Goal: Communication & Community: Answer question/provide support

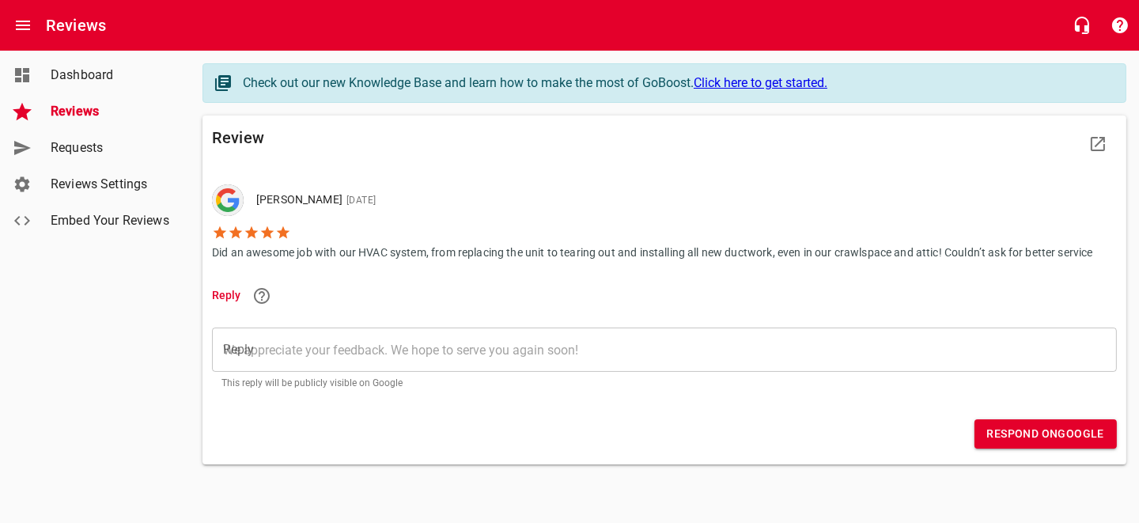
click at [354, 344] on textarea "Reply" at bounding box center [664, 349] width 882 height 15
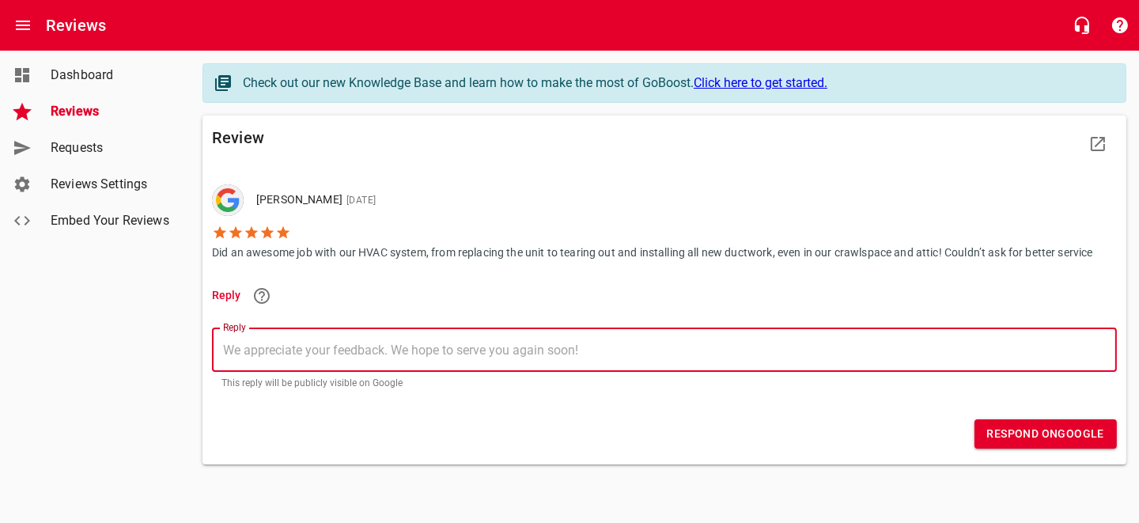
type textarea "W"
type textarea "We"
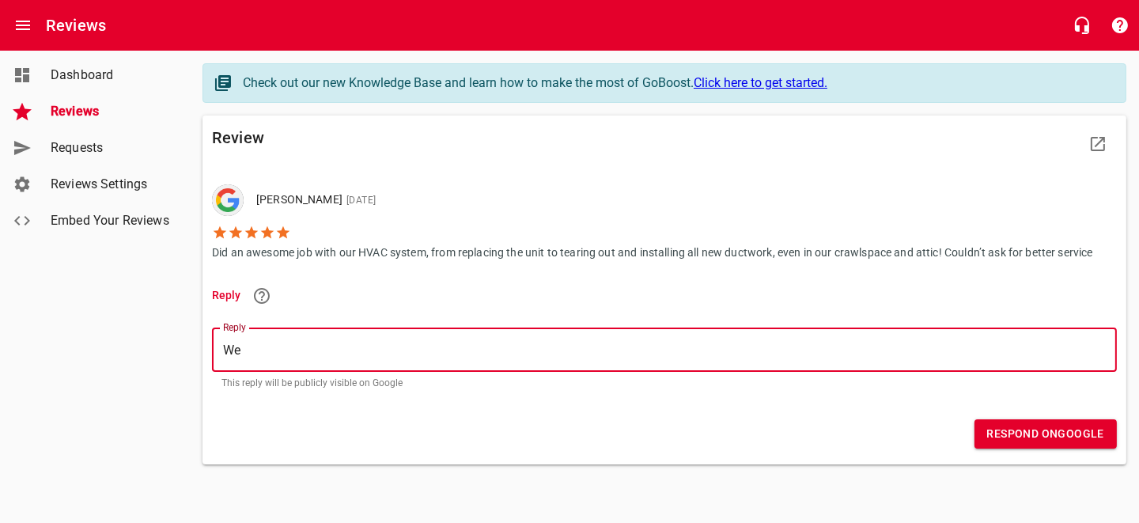
type textarea "We"
type textarea "We a"
type textarea "We ap"
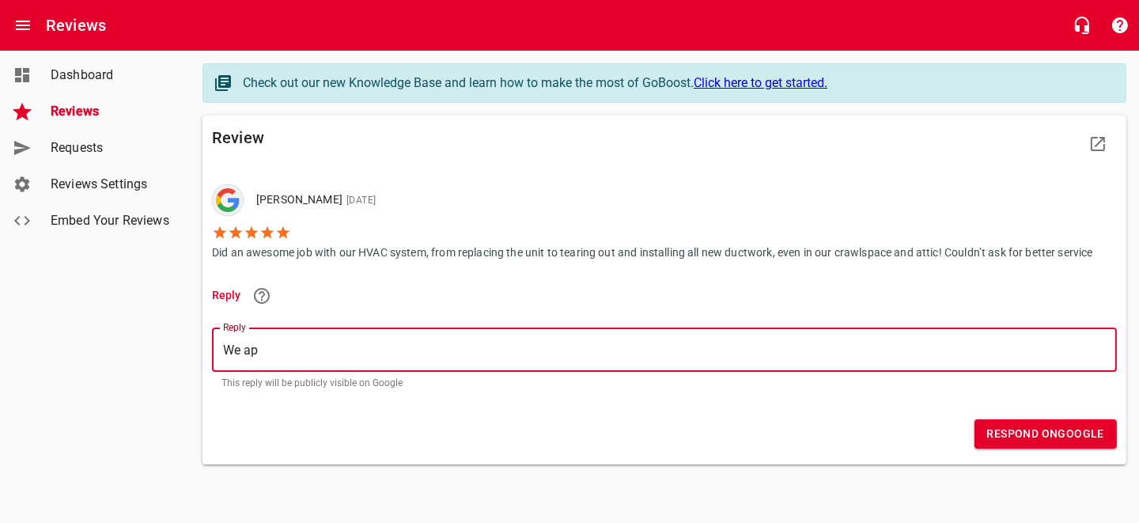
type textarea "We app"
type textarea "We appr"
type textarea "We appre"
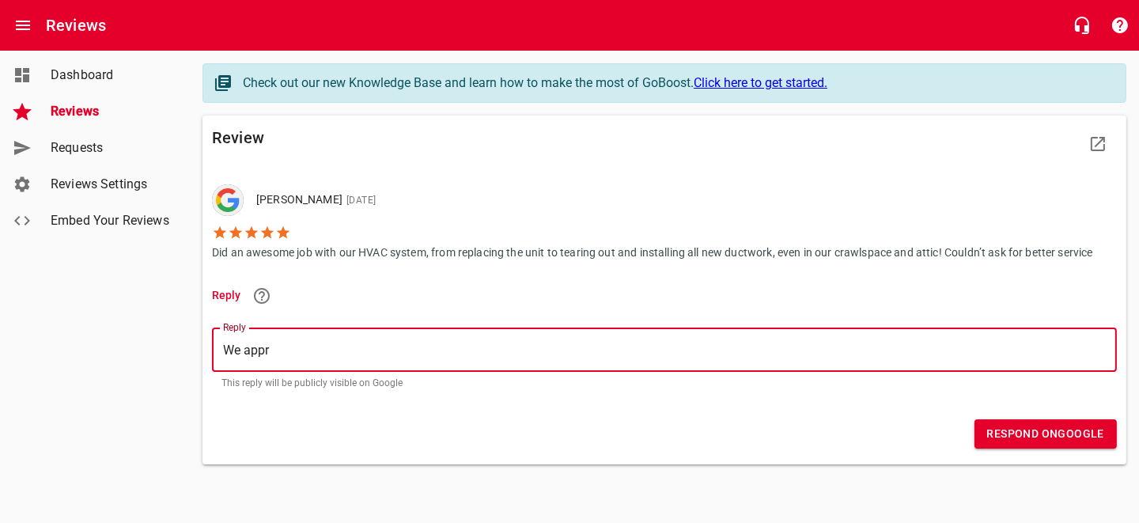
type textarea "We appre"
type textarea "We apprec"
type textarea "We appreci"
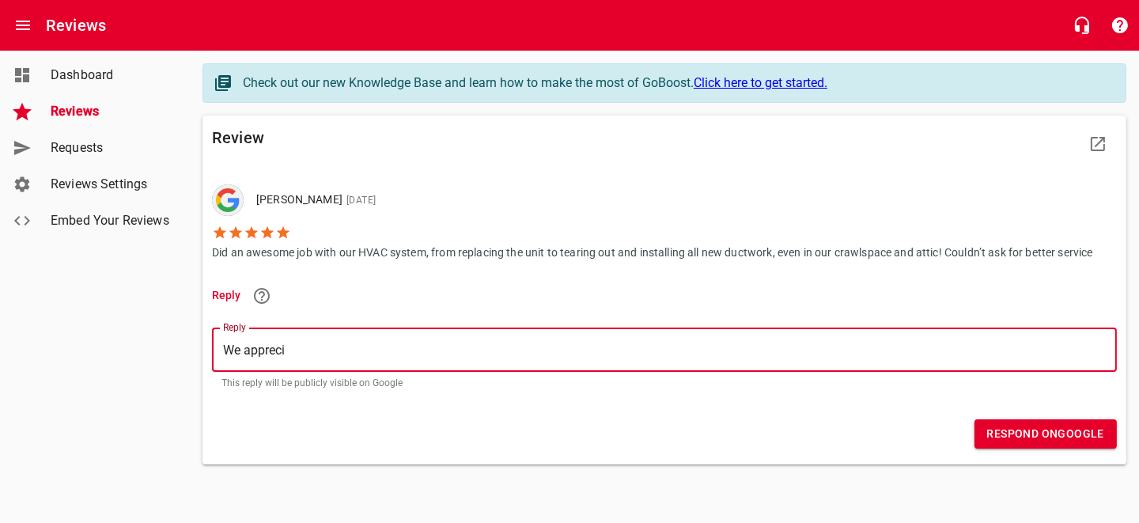
type textarea "We apprecia"
type textarea "We appreciat"
type textarea "We appreciate"
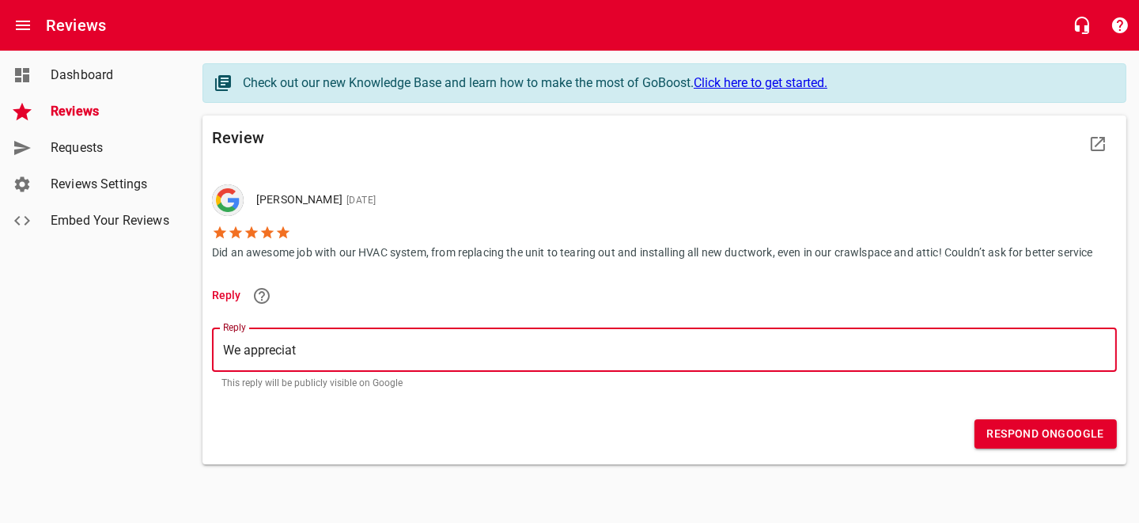
type textarea "We appreciate"
type textarea "We appreciate y"
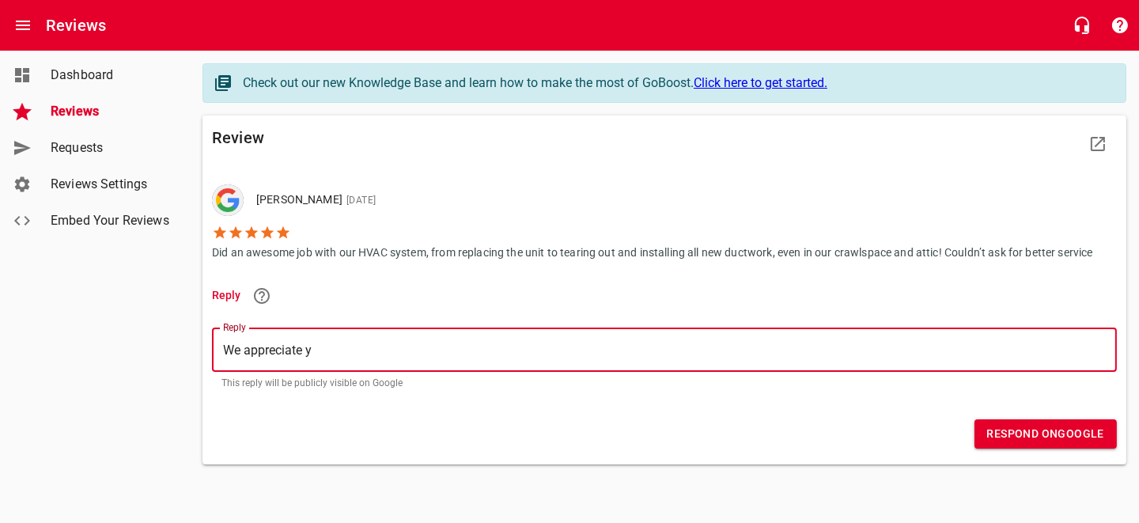
type textarea "We appreciate yo"
type textarea "We appreciate you"
type textarea "We appreciate your"
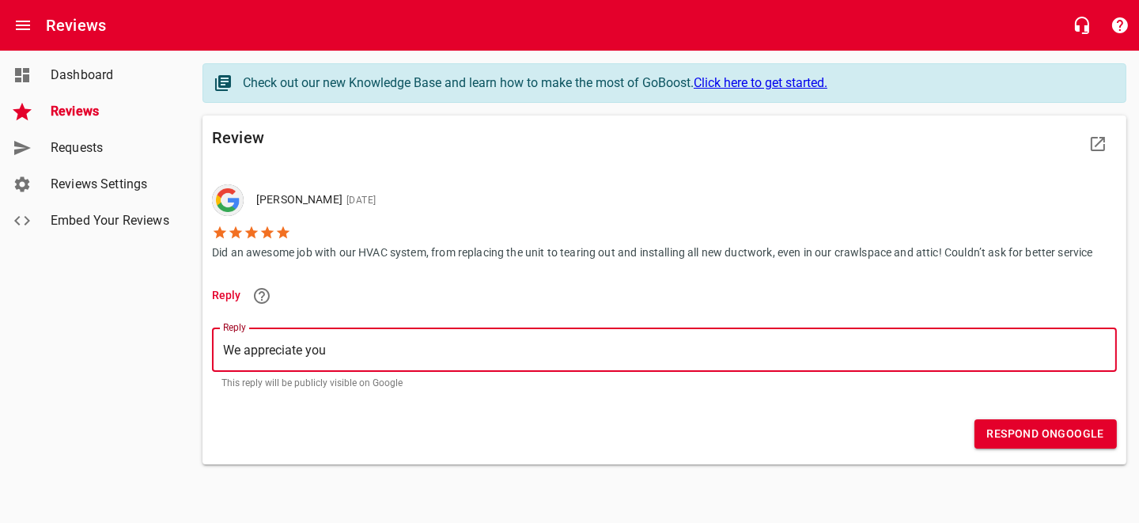
type textarea "We appreciate your"
type textarea "We appreciate your f"
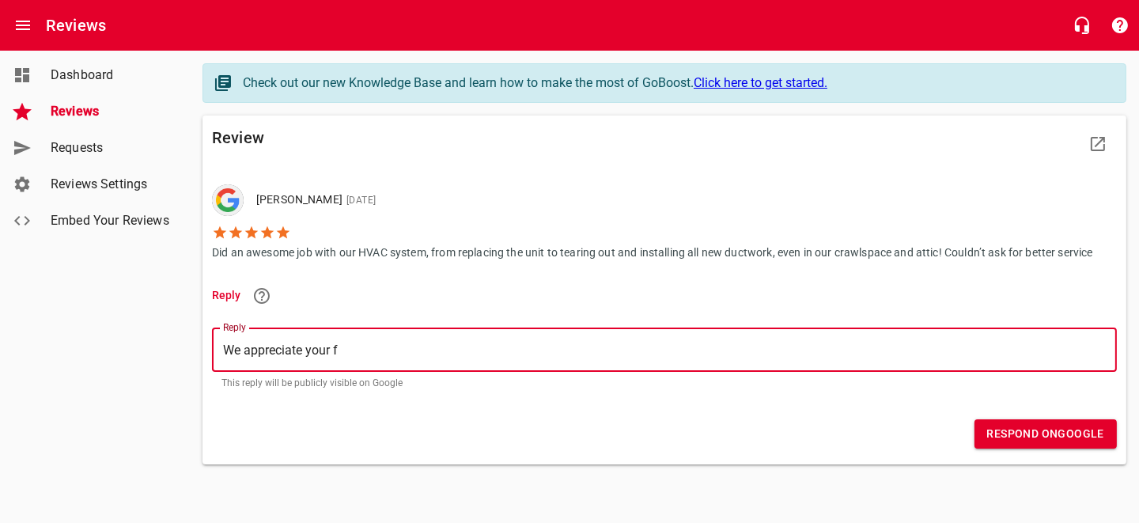
type textarea "We appreciate your fe"
type textarea "We appreciate your fee"
type textarea "We appreciate your feed"
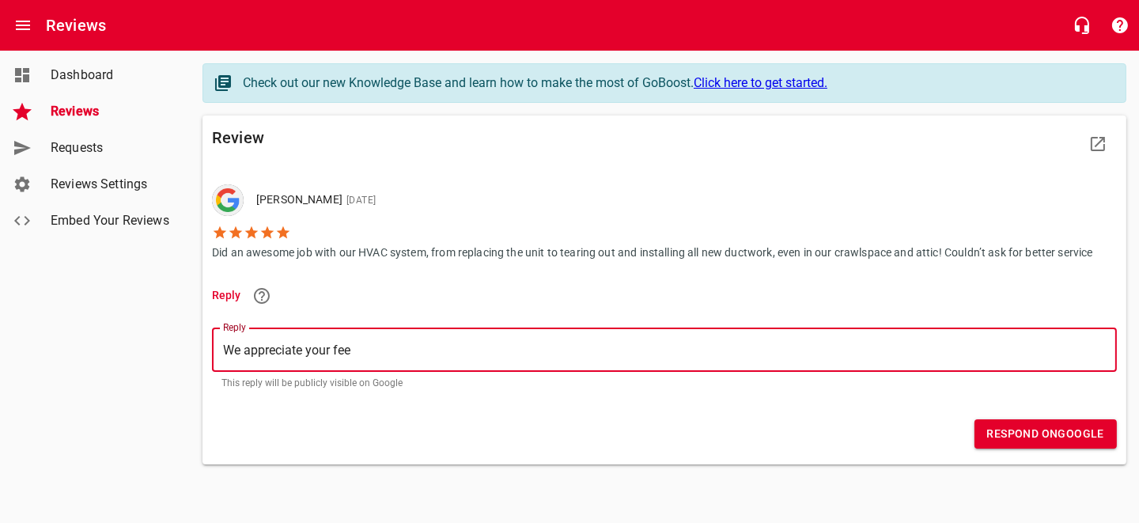
type textarea "We appreciate your feed"
type textarea "We appreciate your feedb"
type textarea "We appreciate your feedba"
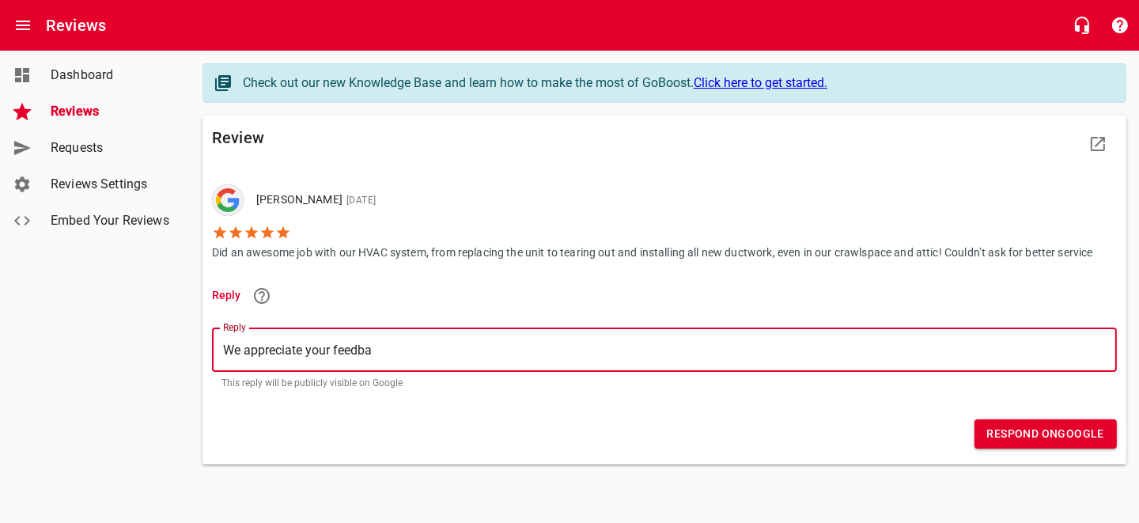
type textarea "We appreciate your feedbac"
type textarea "We appreciate your feedback"
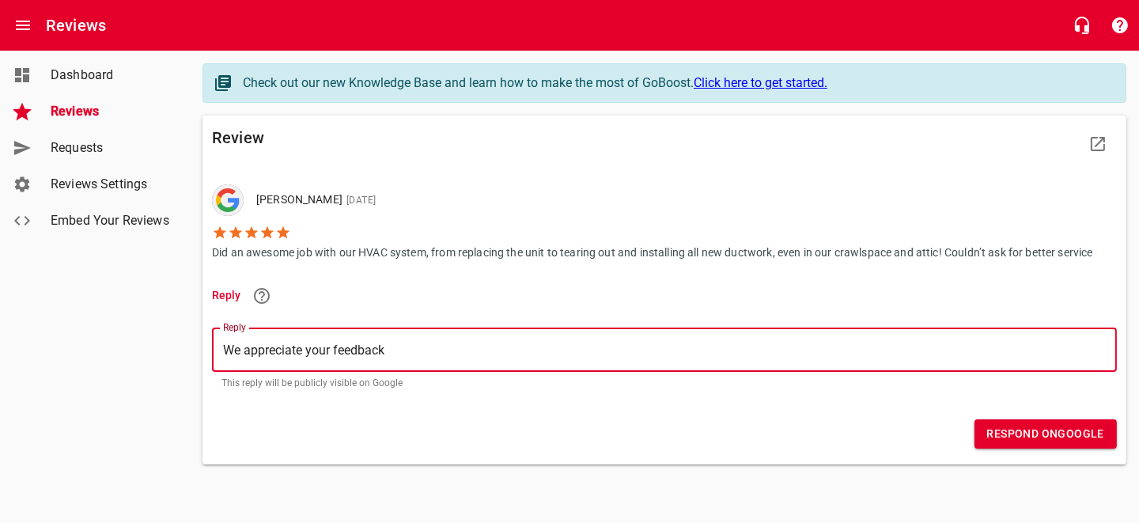
type textarea "We appreciate your feedback"
type textarea "We appreciate your feedback P"
type textarea "We appreciate your feedback Pa"
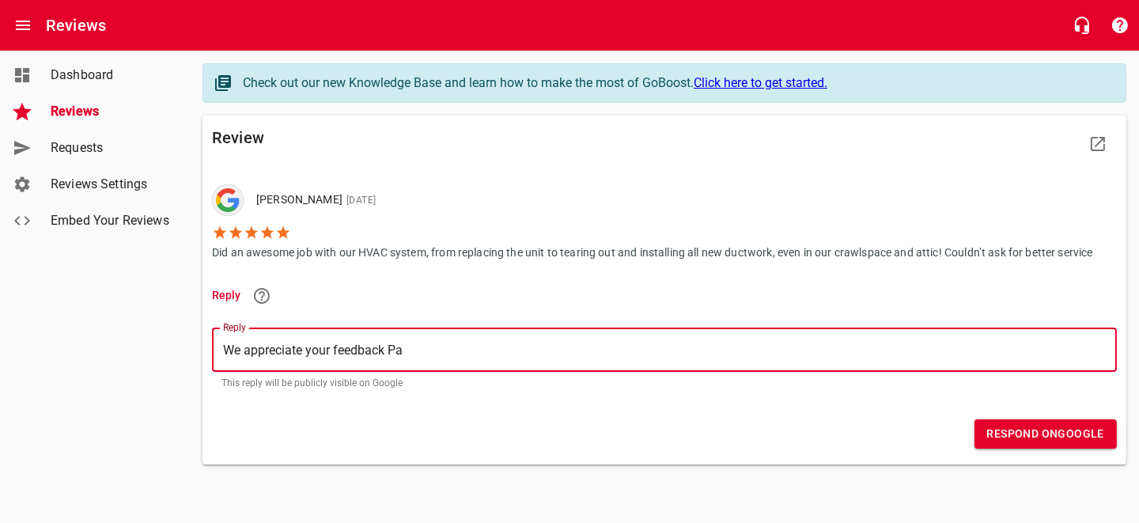
type textarea "We appreciate your feedback Pai"
type textarea "We appreciate your feedback Paig"
type textarea "We appreciate your feedback [PERSON_NAME]"
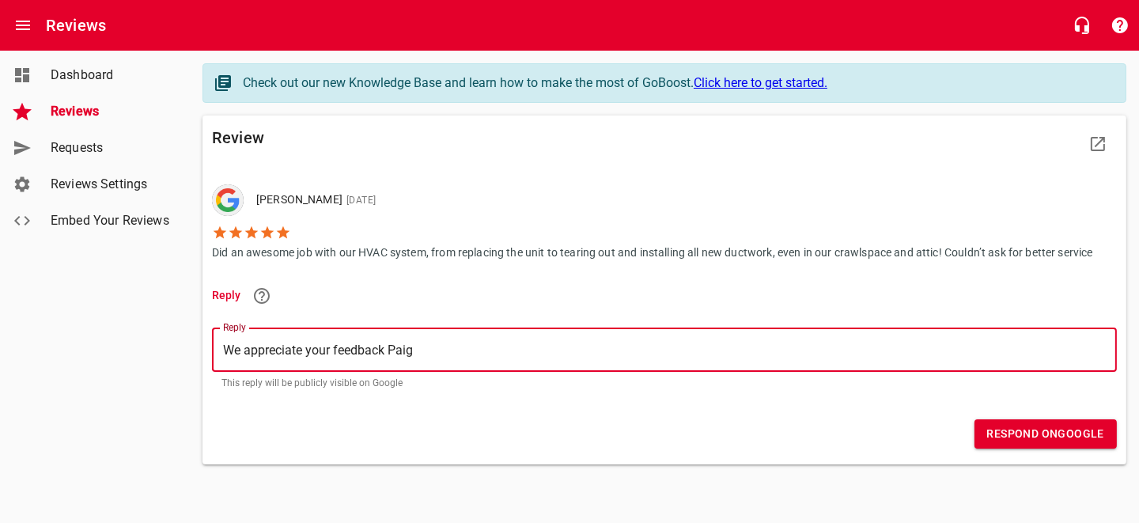
type textarea "We appreciate your feedback [PERSON_NAME]"
type textarea "We appreciate your feedback [PERSON_NAME]!"
type textarea "We appreciate your feedback [PERSON_NAME]!!"
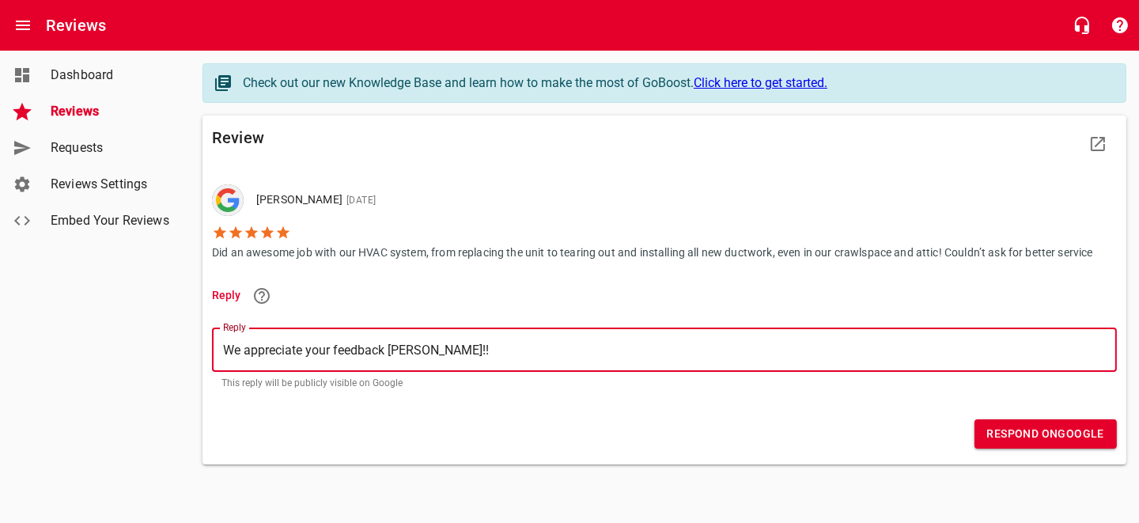
type textarea "We appreciate your feedback [PERSON_NAME]!!!"
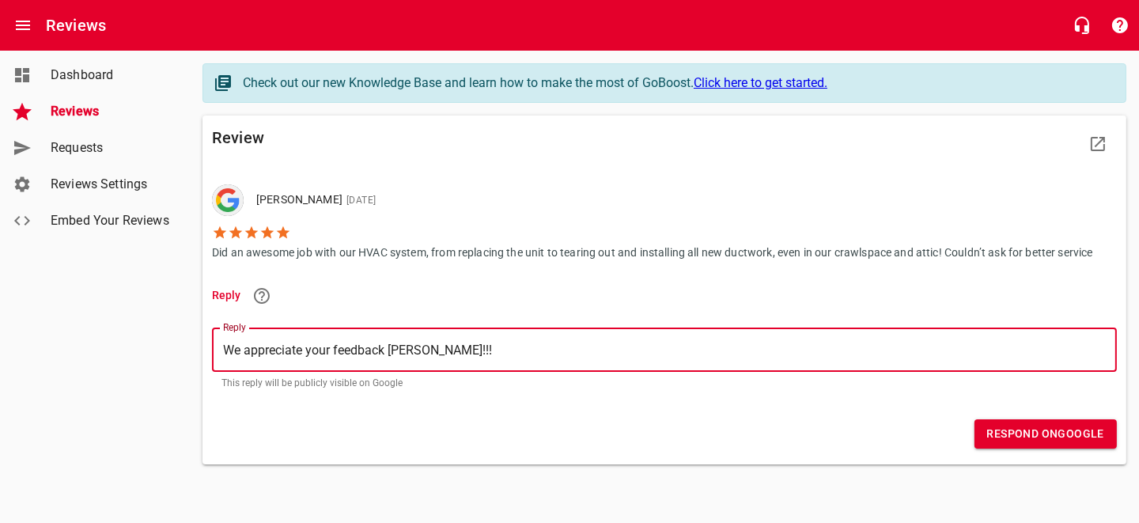
type textarea "We appreciate your feedback [PERSON_NAME]!!!"
type textarea "We appreciate your feedback [PERSON_NAME]!!! T"
type textarea "We appreciate your feedback [PERSON_NAME]!!! Th"
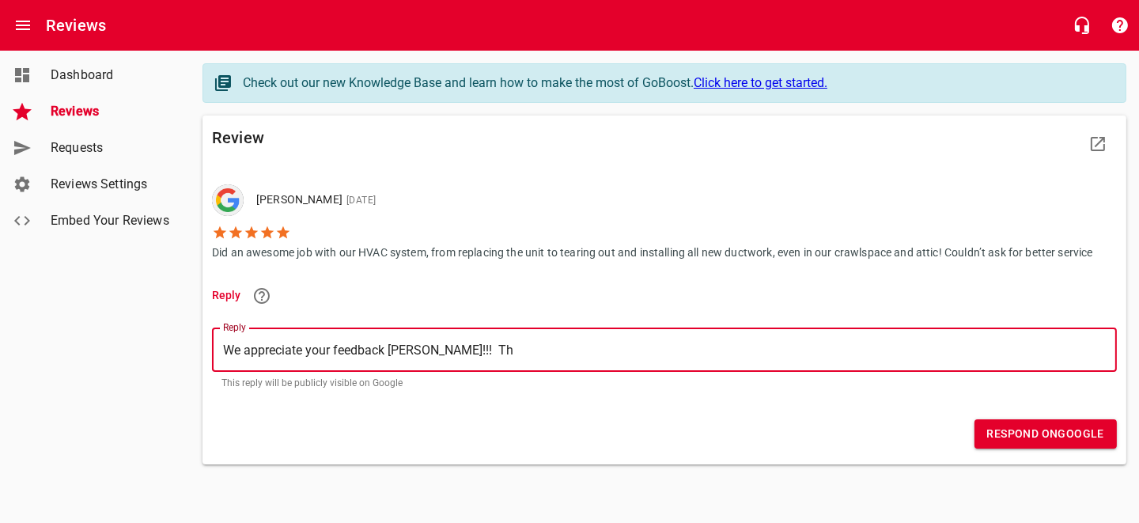
type textarea "We appreciate your feedback [PERSON_NAME]!!! Tha"
type textarea "We appreciate your feedback [PERSON_NAME]!!! Than"
type textarea "We appreciate your feedback [PERSON_NAME]!!! Thank"
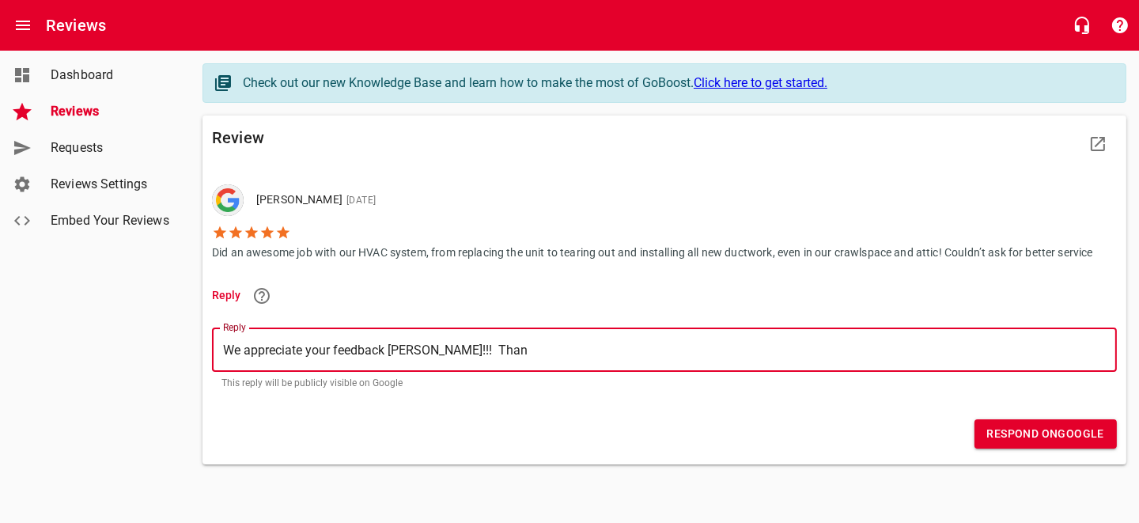
type textarea "We appreciate your feedback [PERSON_NAME]!!! Thank"
type textarea "We appreciate your feedback [PERSON_NAME]!!! Thank y"
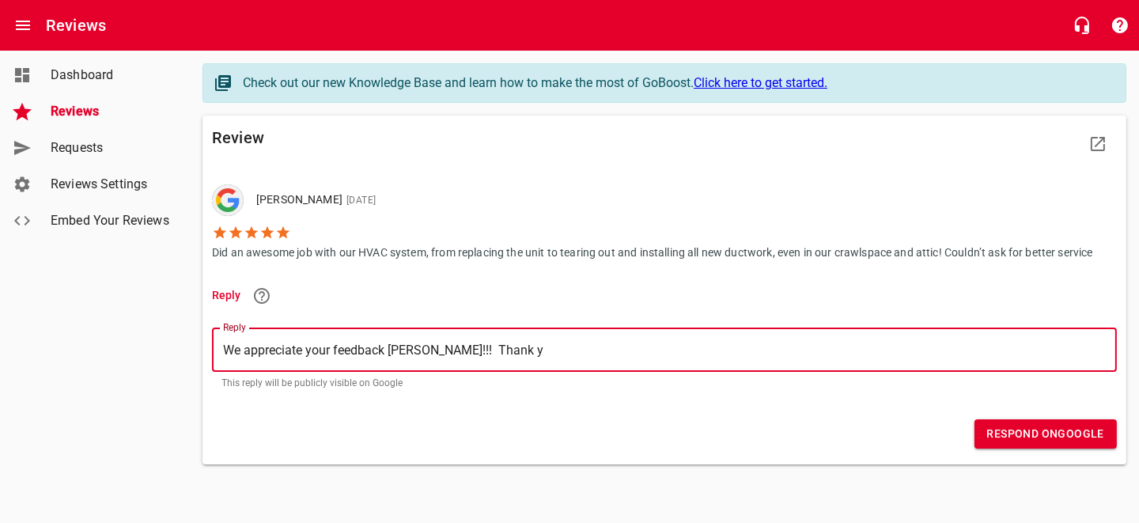
type textarea "We appreciate your feedback [PERSON_NAME]!!! Thank yo"
type textarea "We appreciate your feedback [PERSON_NAME]!!! Thank you"
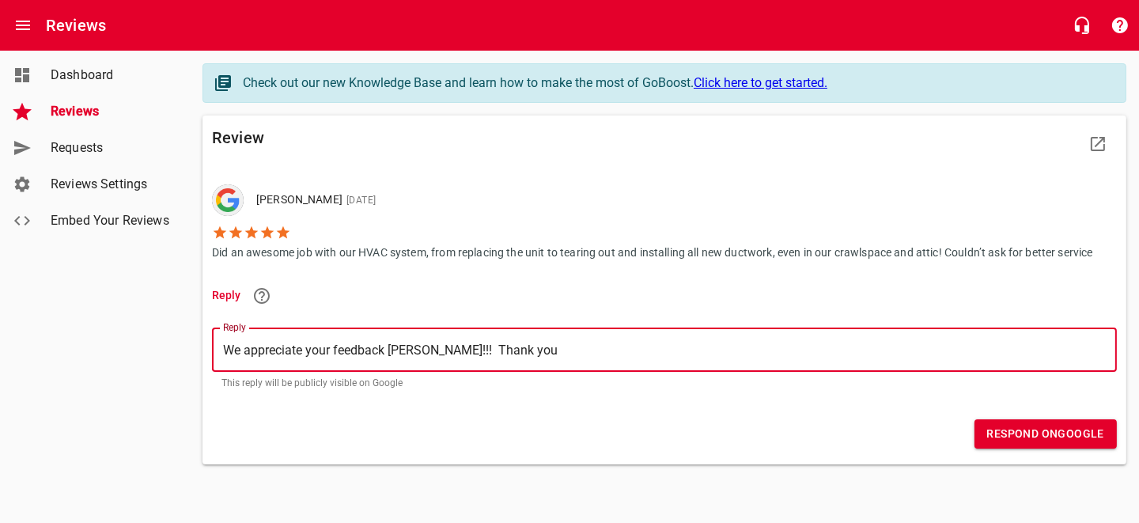
type textarea "We appreciate your feedback [PERSON_NAME]!!! Thank you"
type textarea "We appreciate your feedback [PERSON_NAME]!!! Thank you f"
type textarea "We appreciate your feedback [PERSON_NAME]!!! Thank you fo"
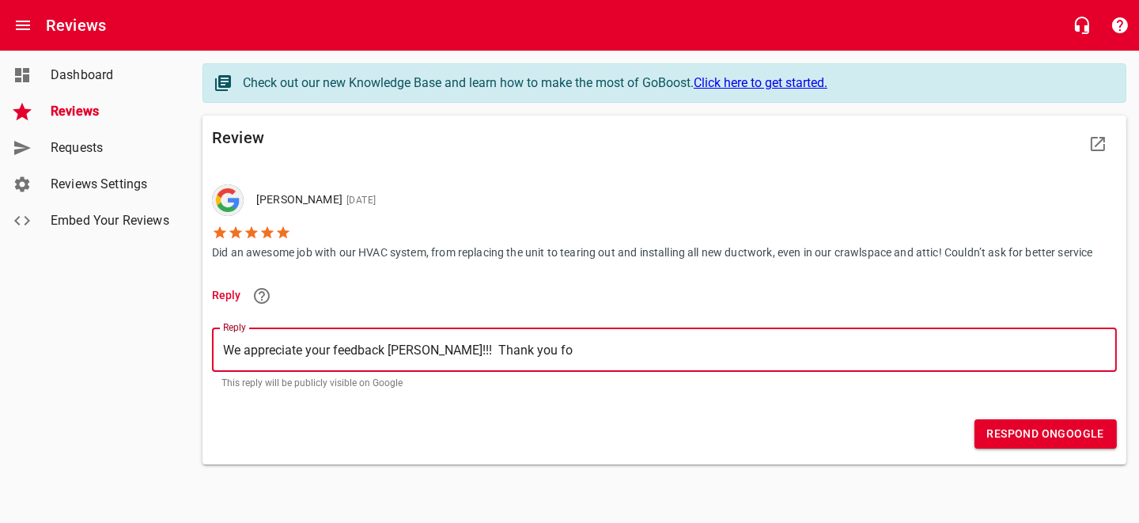
type textarea "We appreciate your feedback [PERSON_NAME]!!! Thank you for"
type textarea "We appreciate your feedback [PERSON_NAME]!!! Thank you for t"
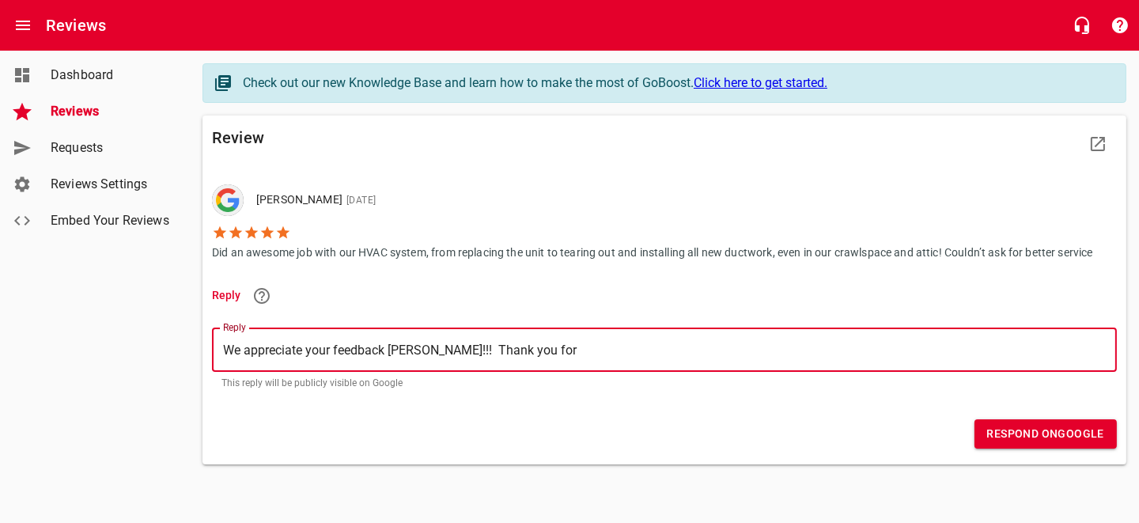
type textarea "We appreciate your feedback [PERSON_NAME]!!! Thank you for t"
type textarea "We appreciate your feedback [PERSON_NAME]!!! Thank you for tr"
type textarea "We appreciate your feedback [PERSON_NAME]!!! Thank you for tru"
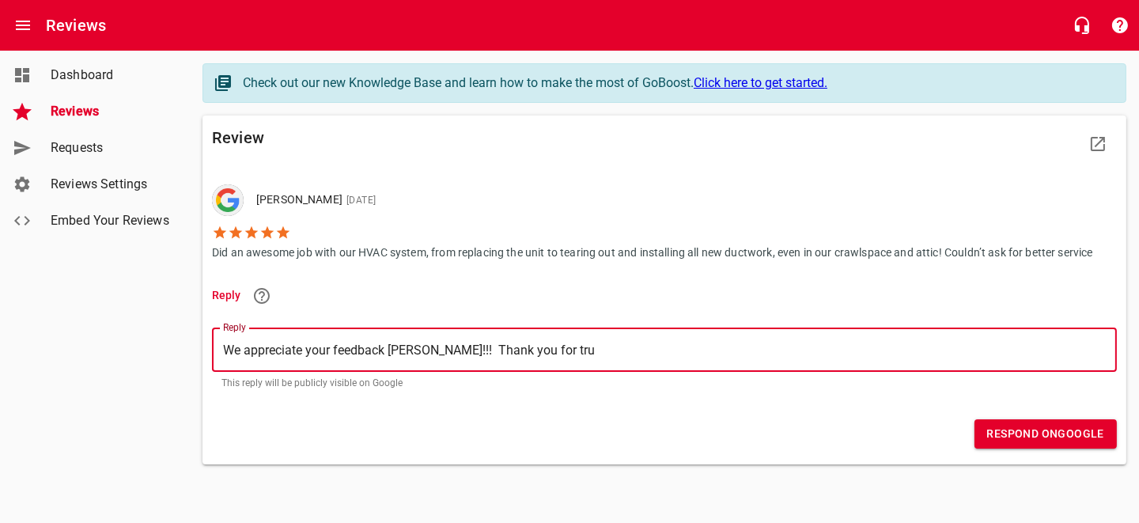
type textarea "We appreciate your feedback [PERSON_NAME]!!! Thank you for trus"
type textarea "We appreciate your feedback [PERSON_NAME]!!! Thank you for trust"
type textarea "We appreciate your feedback [PERSON_NAME]!!! Thank you for trusti"
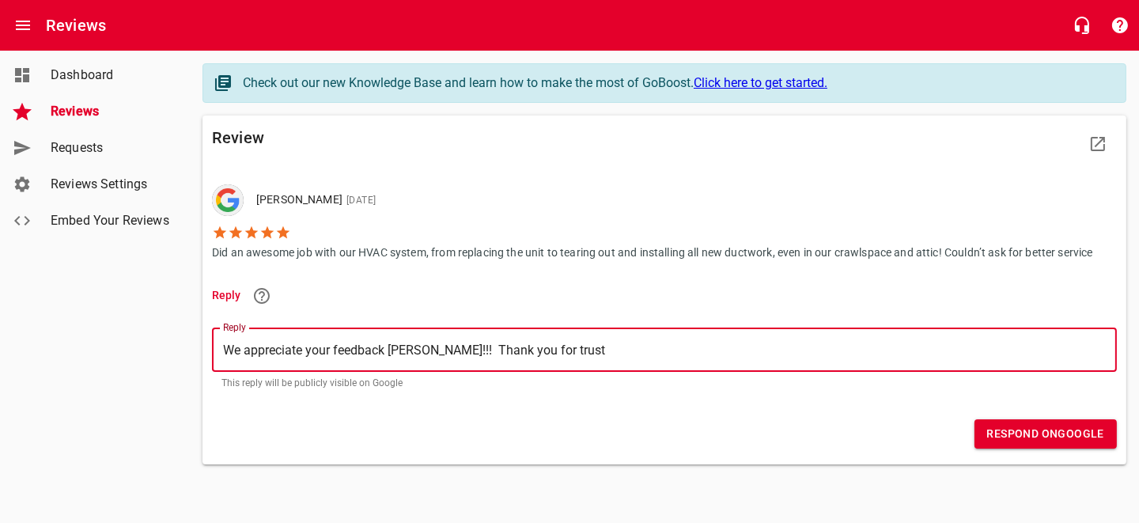
type textarea "We appreciate your feedback [PERSON_NAME]!!! Thank you for trusti"
type textarea "We appreciate your feedback [PERSON_NAME]!!! Thank you for trustin"
type textarea "We appreciate your feedback [PERSON_NAME]!!! Thank you for trusting"
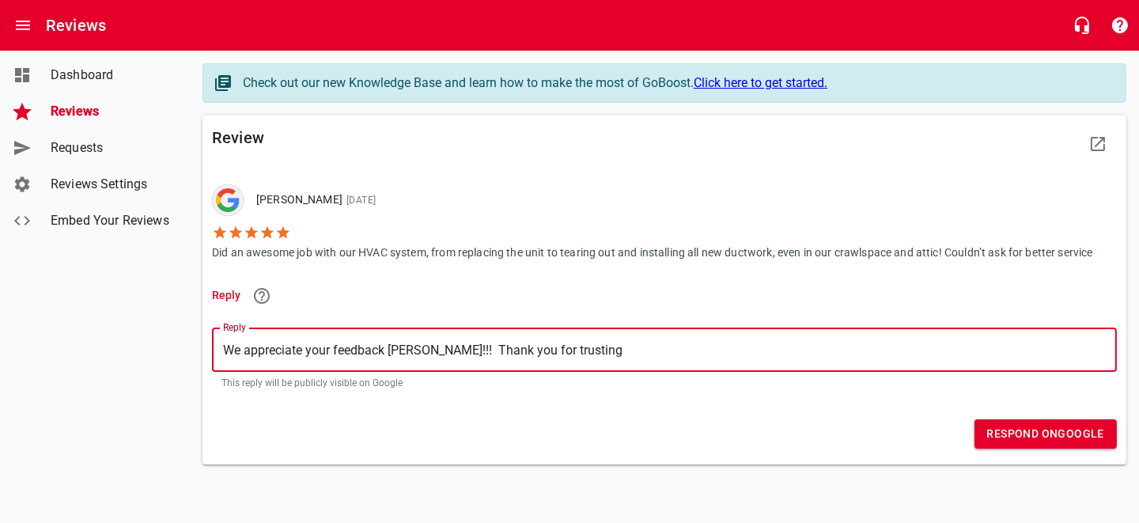
type textarea "We appreciate your feedback [PERSON_NAME]!!! Thank you for trusting"
type textarea "We appreciate your feedback [PERSON_NAME]!!! Thank you for trusting u"
type textarea "We appreciate your feedback [PERSON_NAME]!!! Thank you for trusting us"
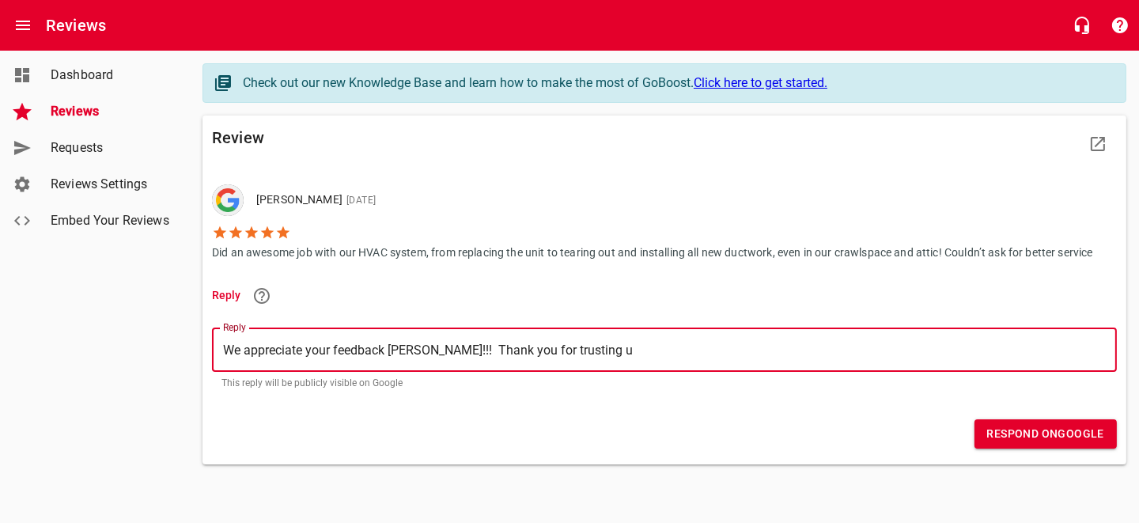
type textarea "We appreciate your feedback [PERSON_NAME]!!! Thank you for trusting us"
type textarea "We appreciate your feedback [PERSON_NAME]!!! Thank you for trusting us w"
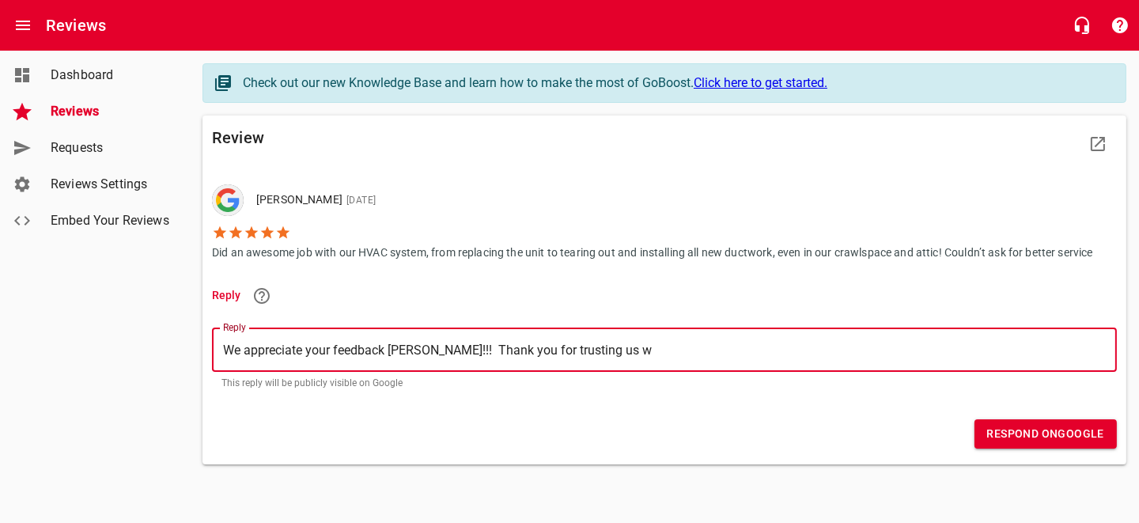
type textarea "We appreciate your feedback [PERSON_NAME]!!! Thank you for trusting us wi"
type textarea "We appreciate your feedback [PERSON_NAME]!!! Thank you for trusting us wit"
type textarea "We appreciate your feedback [PERSON_NAME]!!! Thank you for trusting us with"
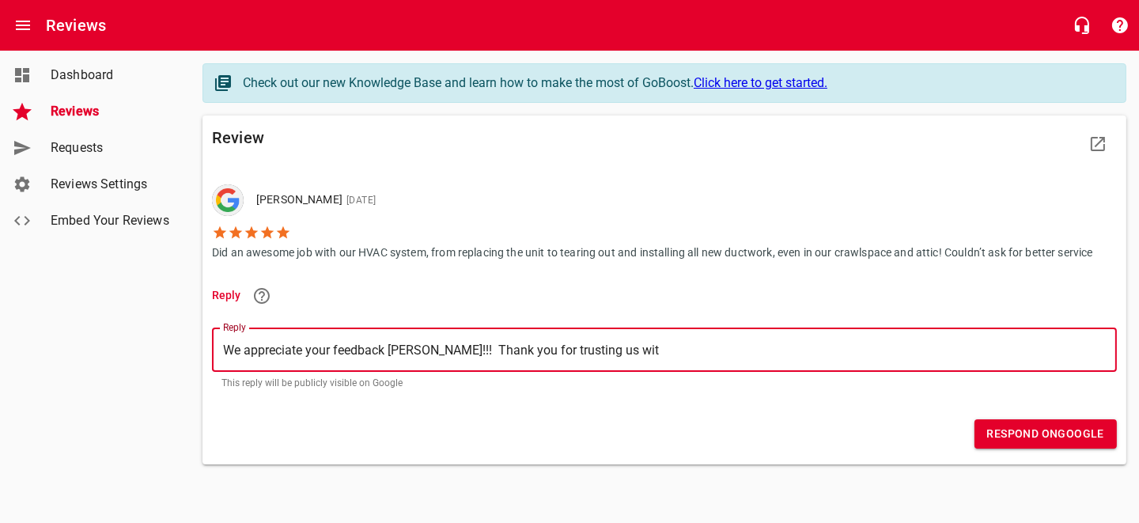
type textarea "We appreciate your feedback [PERSON_NAME]!!! Thank you for trusting us with"
type textarea "We appreciate your feedback [PERSON_NAME]!!! Thank you for trusting us with y"
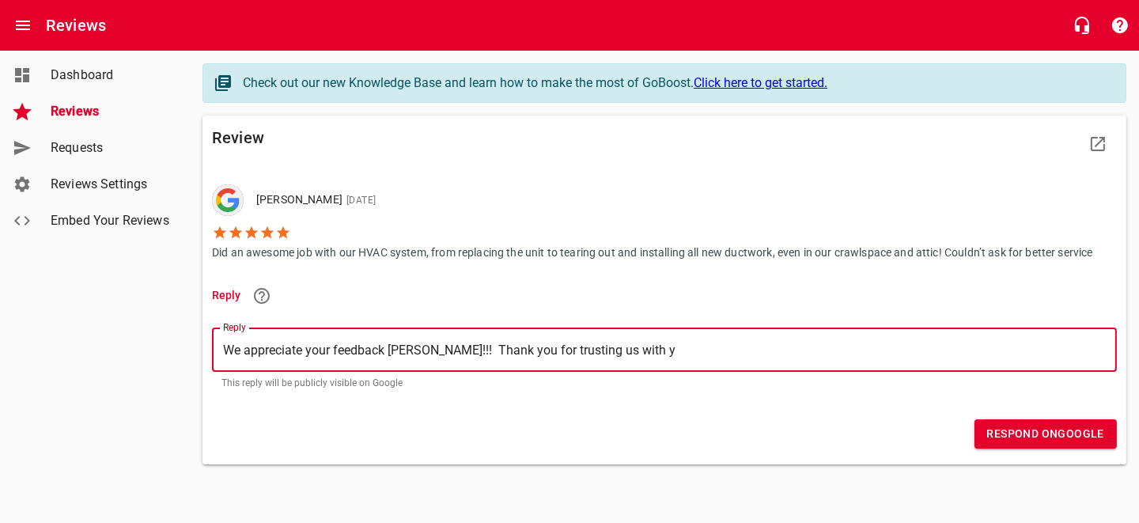
type textarea "We appreciate your feedback [PERSON_NAME]!!! Thank you for trusting us with [PE…"
type textarea "We appreciate your feedback [PERSON_NAME]!!! Thank you for trusting us with you"
type textarea "We appreciate your feedback [PERSON_NAME]!!! Thank you for trusting us with your"
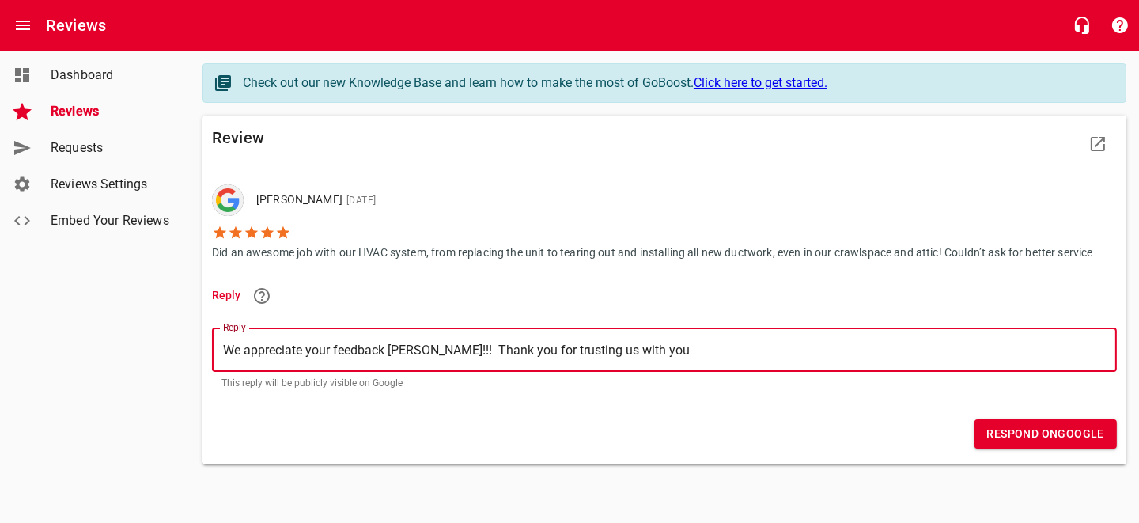
type textarea "We appreciate your feedback [PERSON_NAME]!!! Thank you for trusting us with your"
type textarea "We appreciate your feedback [PERSON_NAME]!!! Thank you for trusting us with you…"
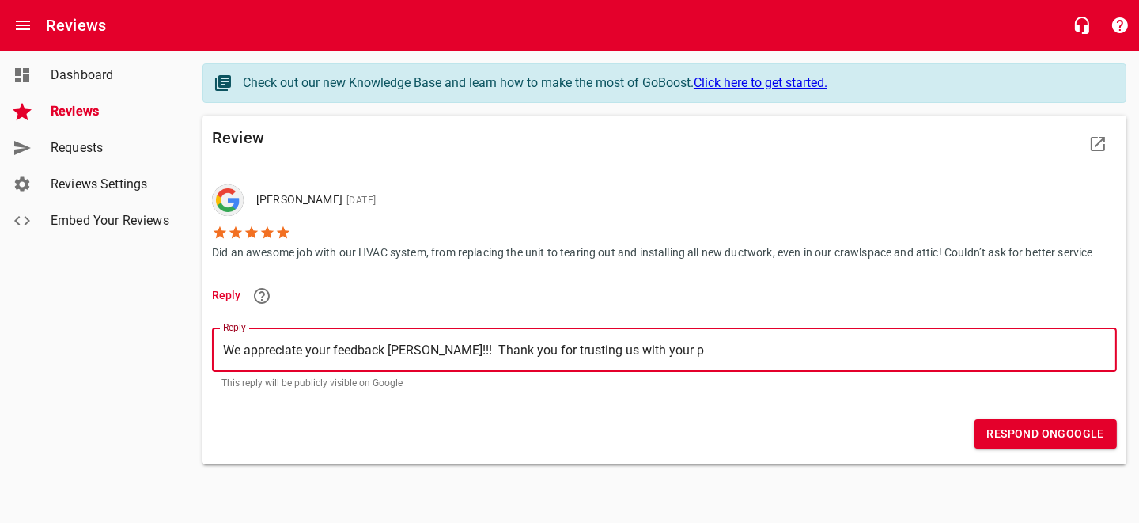
type textarea "We appreciate your feedback [PERSON_NAME]!!! Thank you for trusting us with you…"
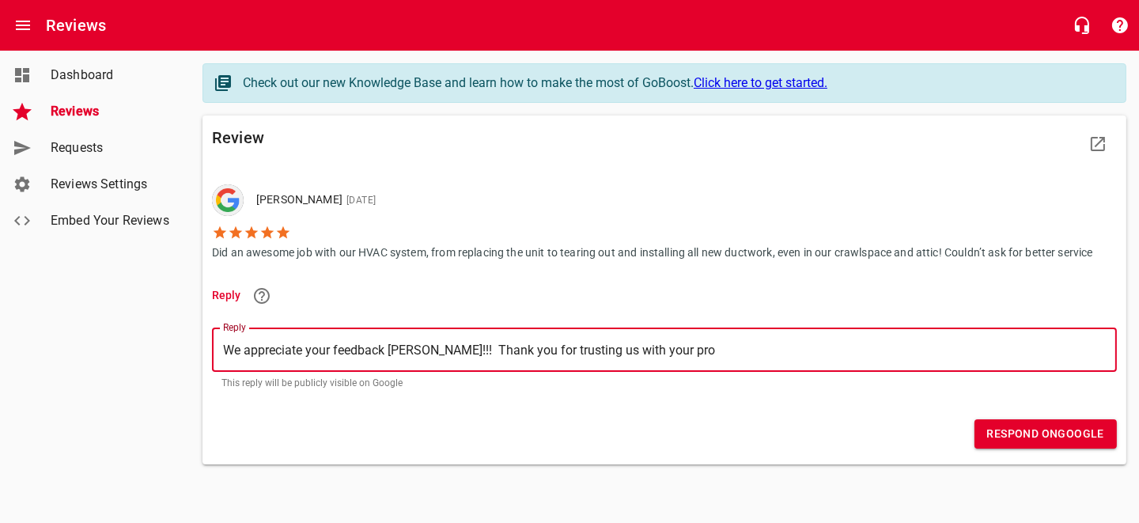
type textarea "We appreciate your feedback [PERSON_NAME]!!! Thank you for trusting us with you…"
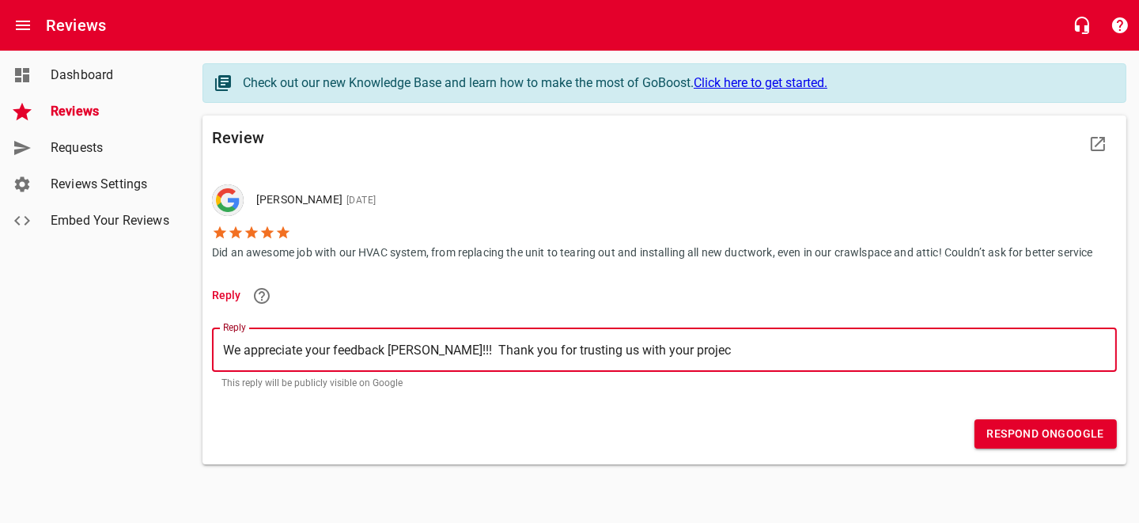
type textarea "We appreciate your feedback [PERSON_NAME]!!! Thank you for trusting us with you…"
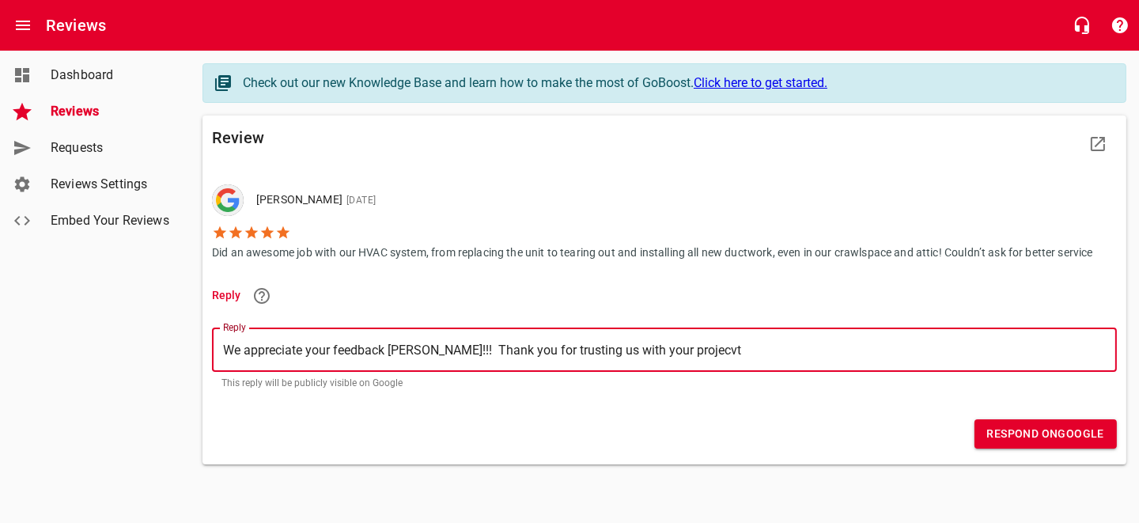
type textarea "We appreciate your feedback [PERSON_NAME]!!! Thank you for trusting us with you…"
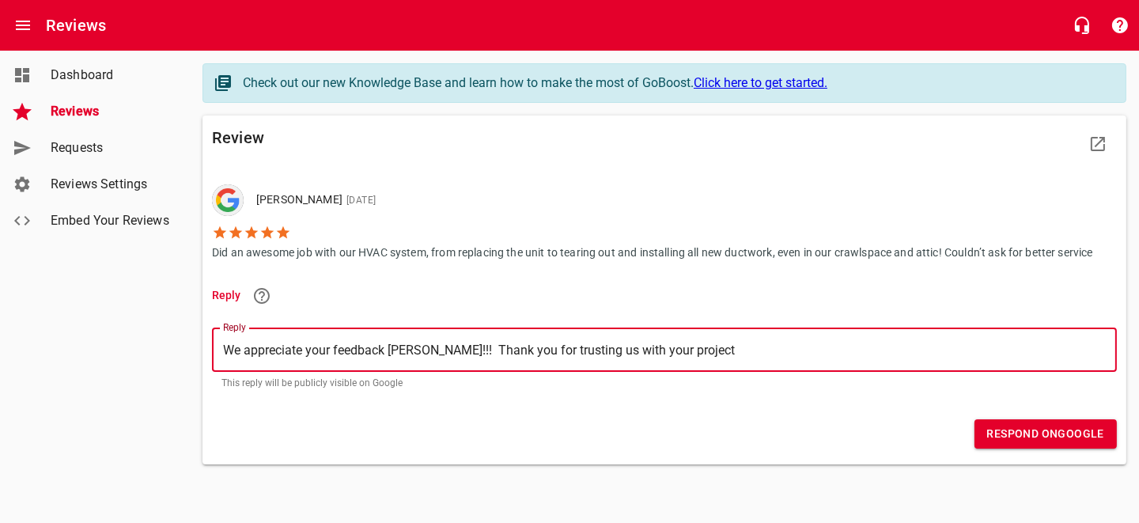
type textarea "We appreciate your feedback [PERSON_NAME]!!! Thank you for trusting us with you…"
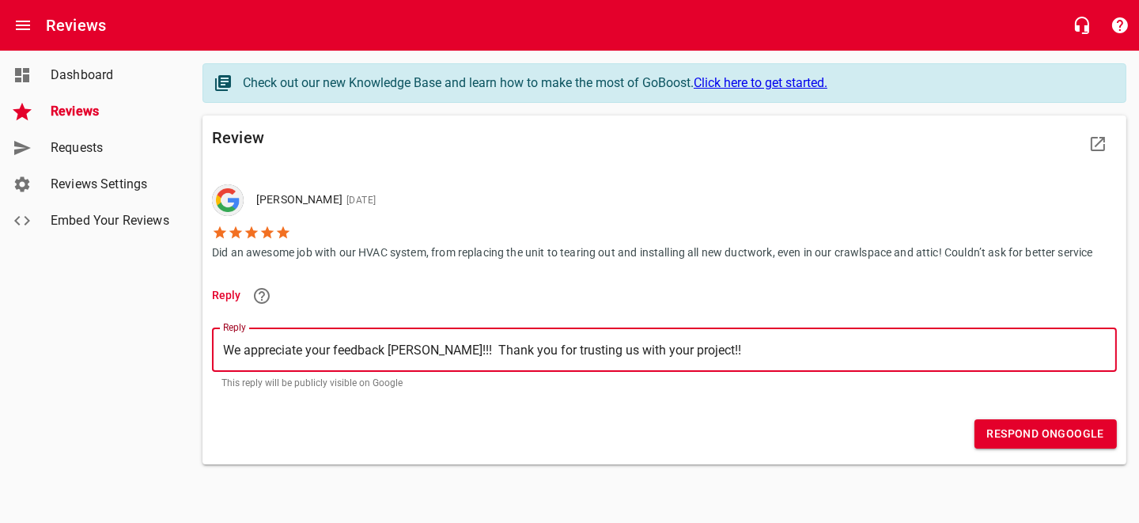
type textarea "We appreciate your feedback [PERSON_NAME]!!! Thank you for trusting us with you…"
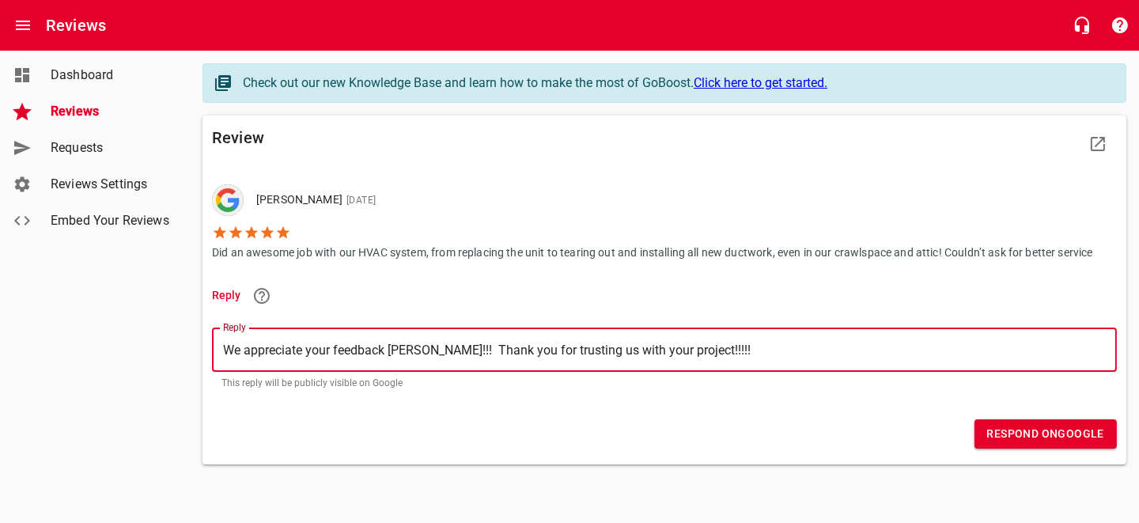
type textarea "We appreciate your feedback [PERSON_NAME]!!! Thank you for trusting us with you…"
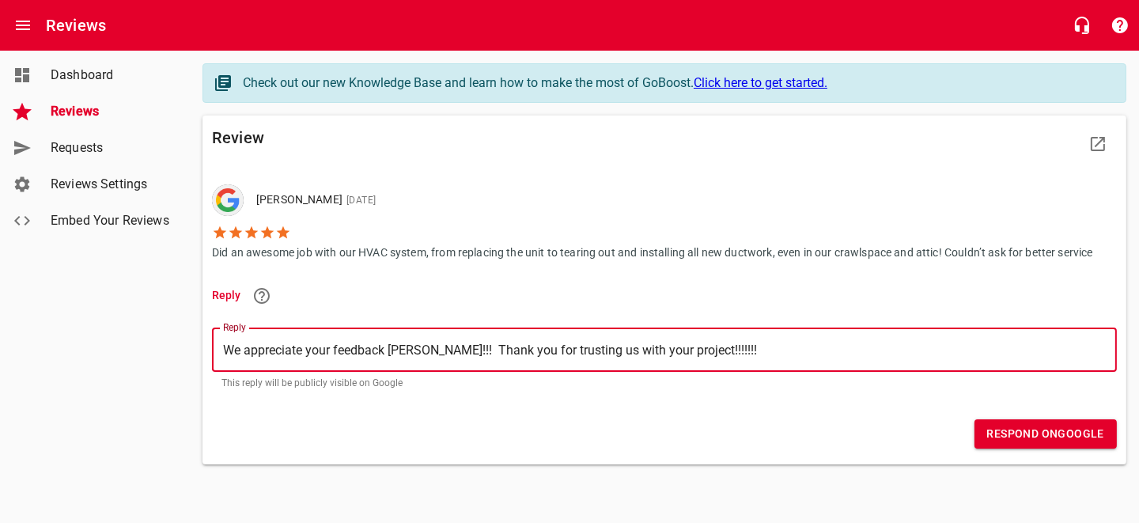
type textarea "We appreciate your feedback [PERSON_NAME]!!! Thank you for trusting us with you…"
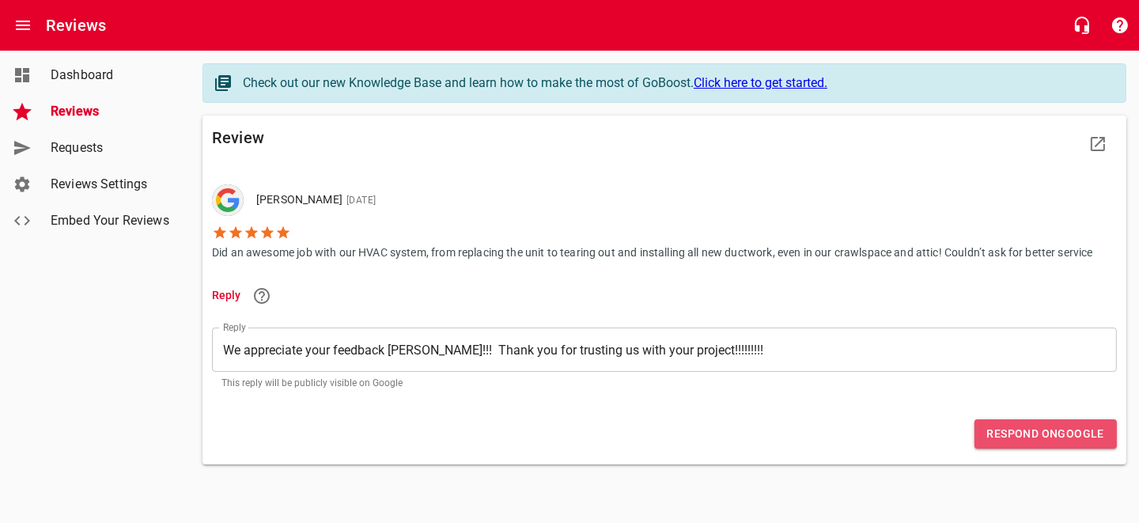
click at [1002, 445] on button "Respond on Google" at bounding box center [1045, 433] width 142 height 29
